Goal: Transaction & Acquisition: Purchase product/service

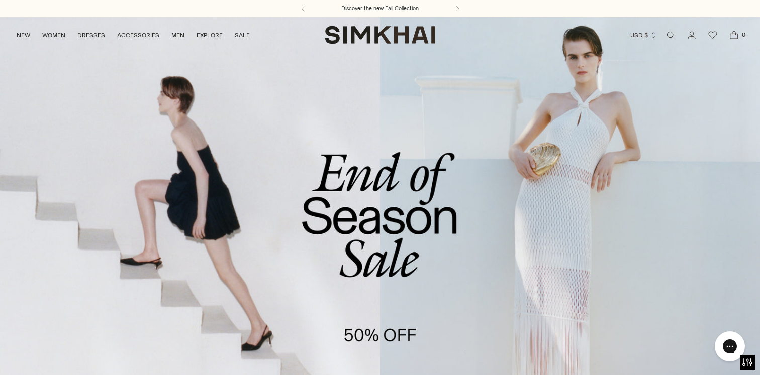
click at [241, 141] on link "/collections/sale" at bounding box center [380, 235] width 760 height 436
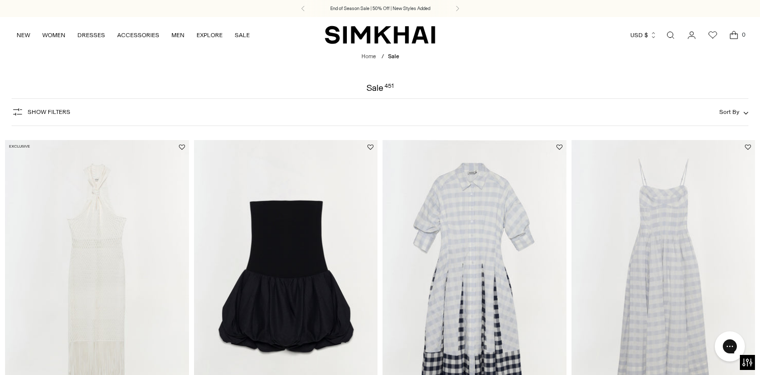
click at [48, 114] on span "Show Filters" at bounding box center [49, 112] width 43 height 7
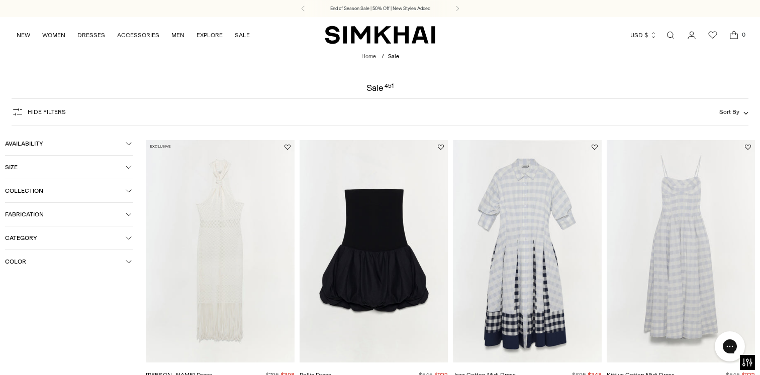
click at [51, 202] on button "Collection" at bounding box center [69, 190] width 128 height 23
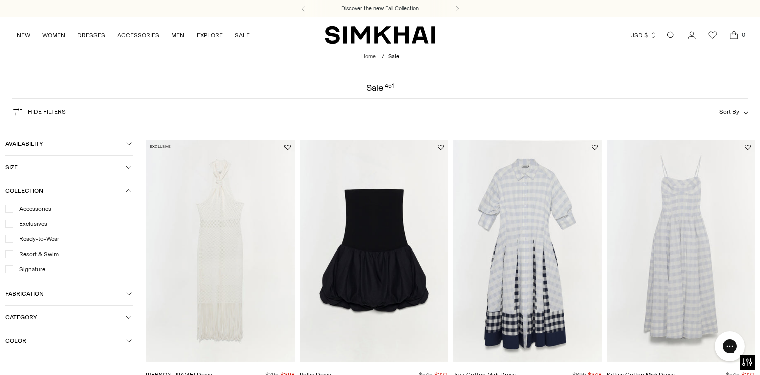
click at [44, 198] on button "Collection" at bounding box center [69, 190] width 128 height 23
click at [48, 239] on span "Category" at bounding box center [65, 238] width 121 height 7
click at [12, 289] on div at bounding box center [9, 286] width 8 height 8
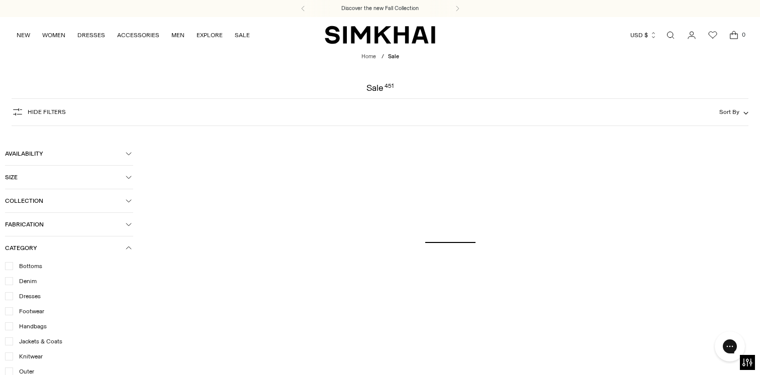
click at [200, 98] on form "Hide filters Show Filters Sort By Recommended Most Popular" at bounding box center [380, 117] width 760 height 50
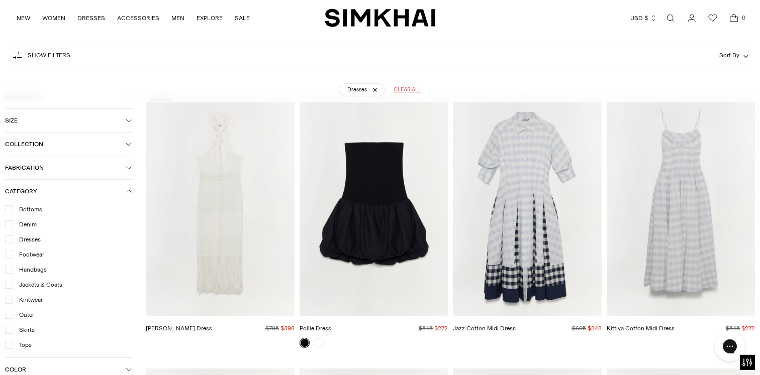
scroll to position [74, 0]
click at [10, 59] on form "Show Filters Show Filters Sort By Recommended Most Popular Newest" at bounding box center [380, 69] width 760 height 67
click at [13, 58] on icon "button" at bounding box center [17, 56] width 9 height 8
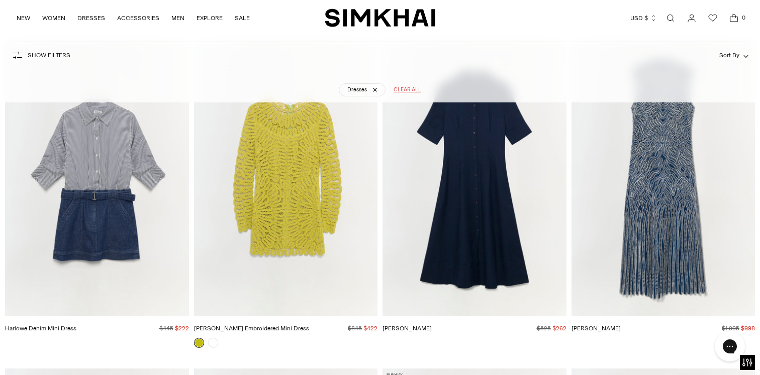
scroll to position [1775, 0]
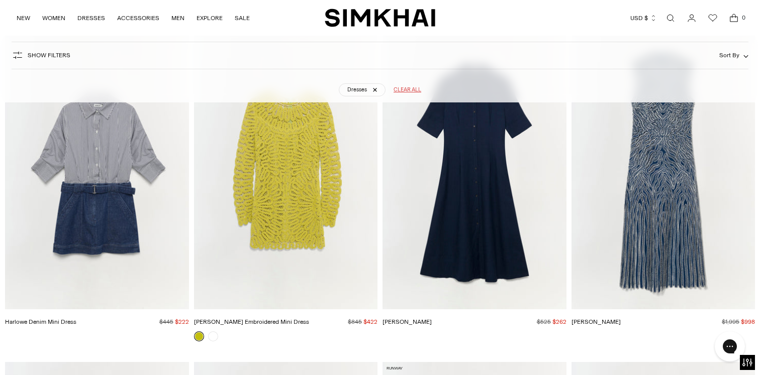
click at [0, 0] on img "Giovanna Dress" at bounding box center [0, 0] width 0 height 0
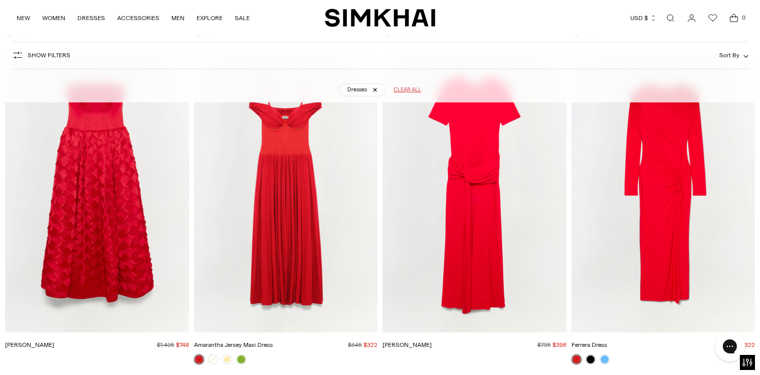
scroll to position [6340, 0]
click at [0, 0] on img "Amarantha Jersey Maxi Dress" at bounding box center [0, 0] width 0 height 0
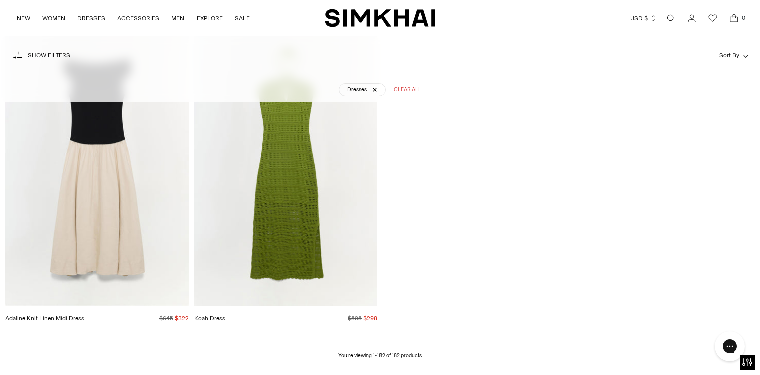
scroll to position [14849, 0]
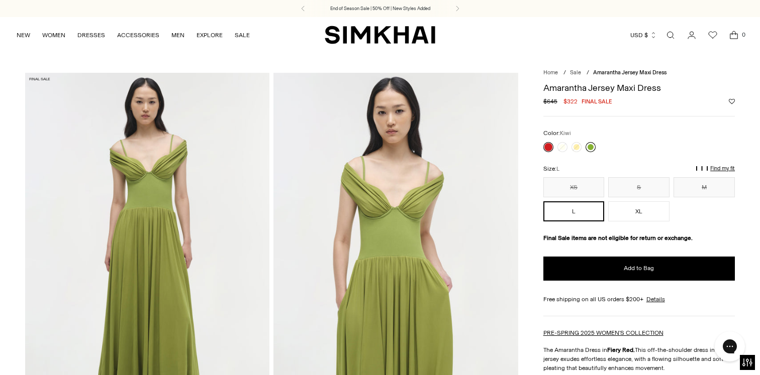
click at [588, 147] on link at bounding box center [591, 147] width 10 height 10
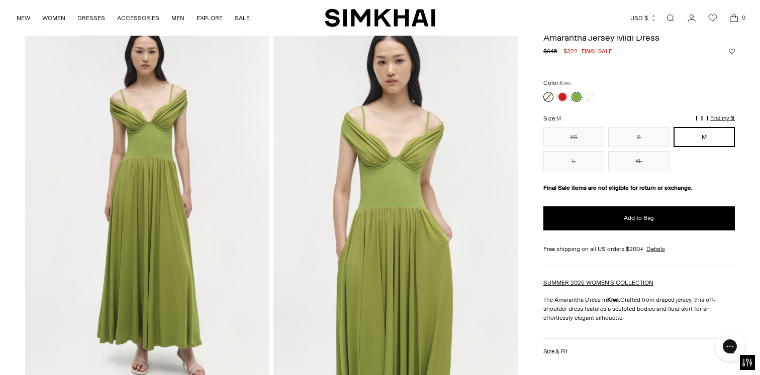
scroll to position [51, 0]
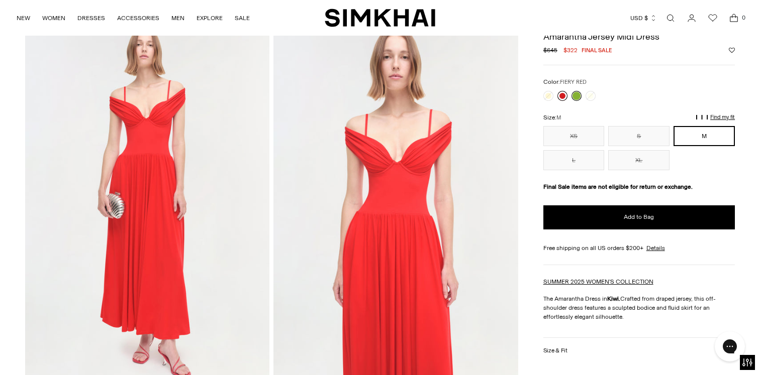
click at [565, 98] on link at bounding box center [562, 96] width 10 height 10
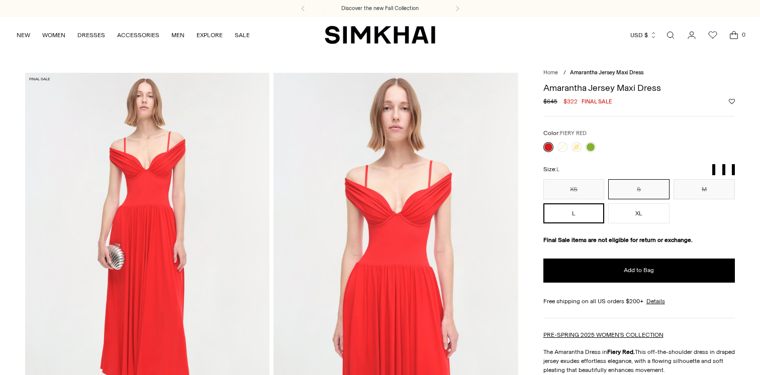
click at [648, 189] on button "S" at bounding box center [638, 189] width 61 height 20
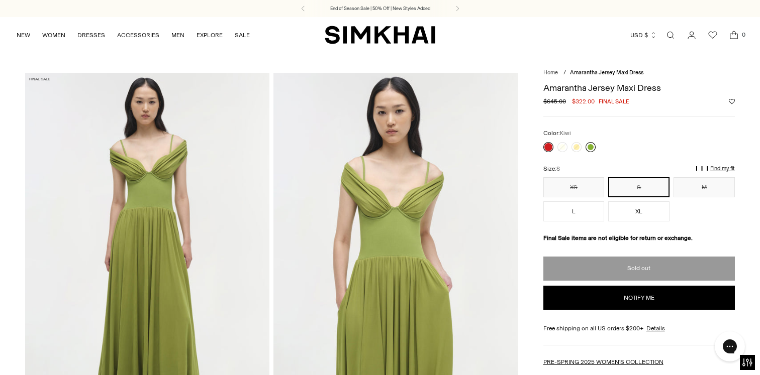
click at [590, 146] on link at bounding box center [591, 147] width 10 height 10
